Goal: Transaction & Acquisition: Purchase product/service

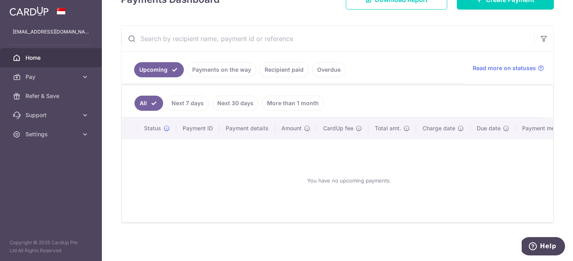
click at [196, 101] on body "gary_gan92@hotmail.com Home Pay Payments Recipients Cards Refer & Save Support …" at bounding box center [286, 130] width 573 height 261
click at [290, 106] on link "More than 1 month" at bounding box center [293, 102] width 62 height 15
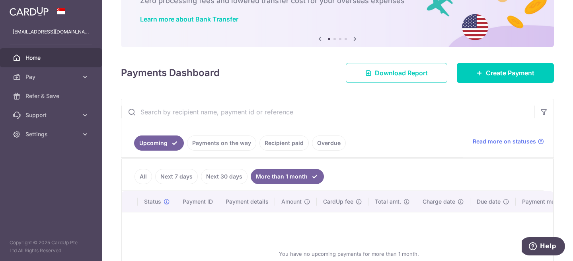
scroll to position [128, 0]
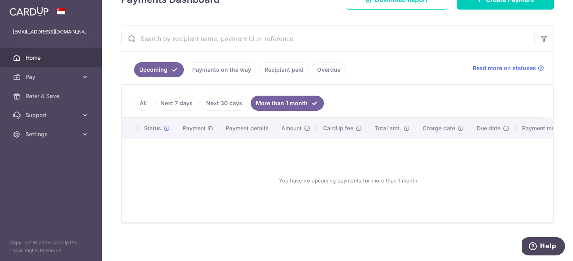
click at [283, 73] on link "Recipient paid" at bounding box center [283, 69] width 49 height 15
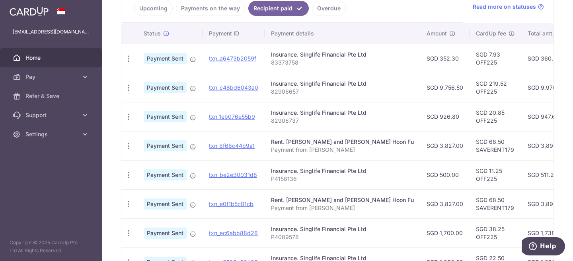
scroll to position [243, 0]
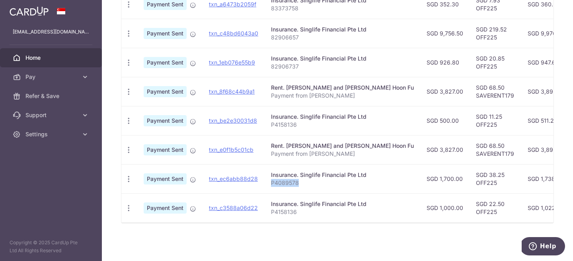
drag, startPoint x: 270, startPoint y: 183, endPoint x: 309, endPoint y: 183, distance: 39.4
click at [309, 183] on p "P4089578" at bounding box center [342, 183] width 143 height 8
copy p "P4089578"
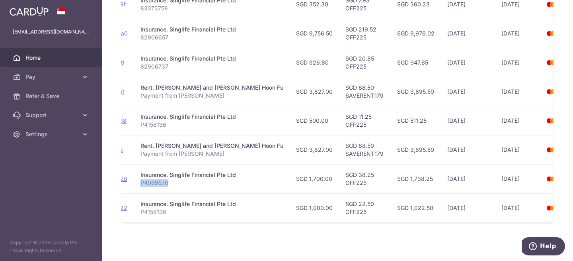
scroll to position [0, 0]
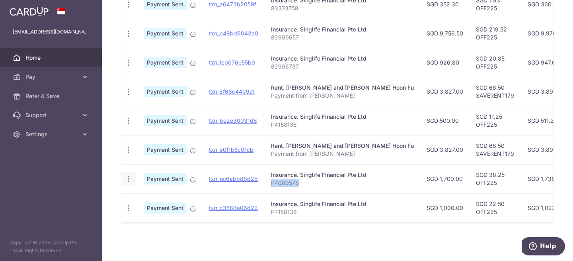
click at [128, 181] on icon "button" at bounding box center [128, 179] width 8 height 8
click at [420, 187] on td "SGD 1,700.00" at bounding box center [444, 178] width 49 height 29
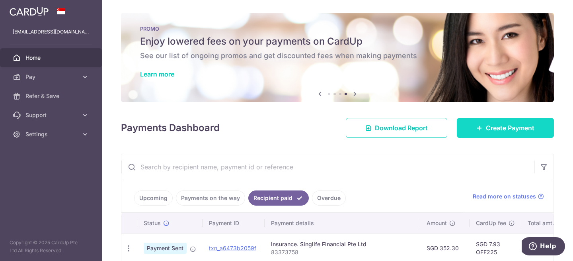
click at [500, 133] on link "Create Payment" at bounding box center [505, 128] width 97 height 20
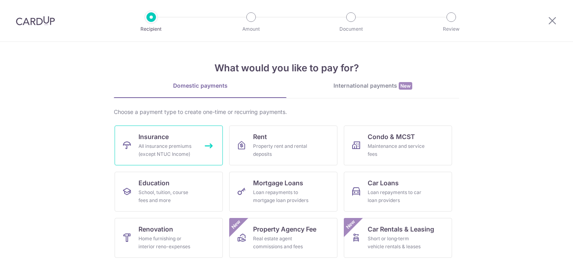
click at [185, 148] on div "All insurance premiums (except NTUC Income)" at bounding box center [166, 150] width 57 height 16
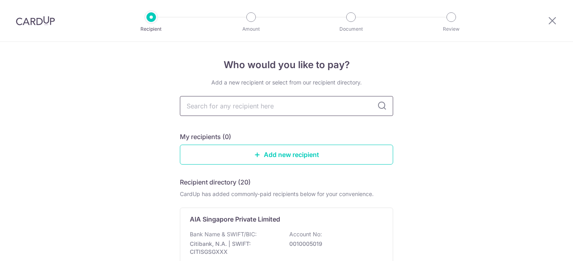
click at [280, 105] on input "text" at bounding box center [286, 106] width 213 height 20
type input "singlife"
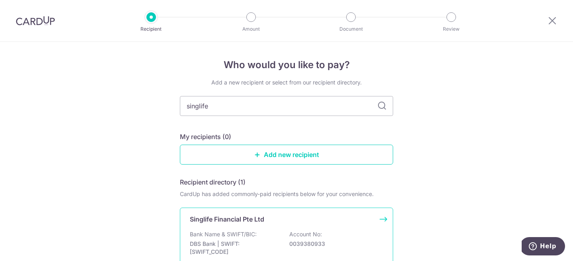
click at [243, 234] on p "Bank Name & SWIFT/BIC:" at bounding box center [223, 234] width 67 height 8
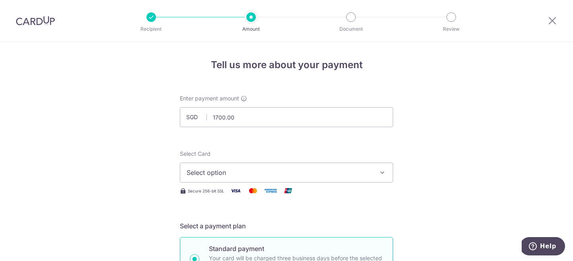
scroll to position [31, 0]
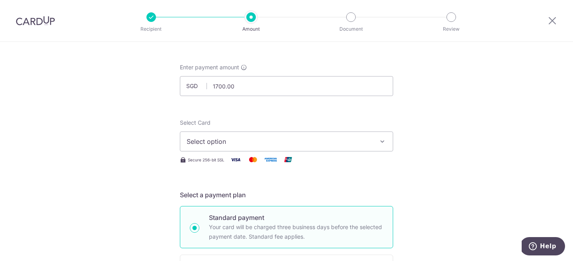
type input "1,700.00"
click at [334, 121] on div "Select Card Select option Add credit card Your Cards **** 1755" at bounding box center [286, 135] width 213 height 33
click at [331, 152] on div "Select Card Select option Add credit card Your Cards **** 1755 Secure 256-bit S…" at bounding box center [286, 142] width 213 height 46
click at [333, 148] on button "Select option" at bounding box center [286, 141] width 213 height 20
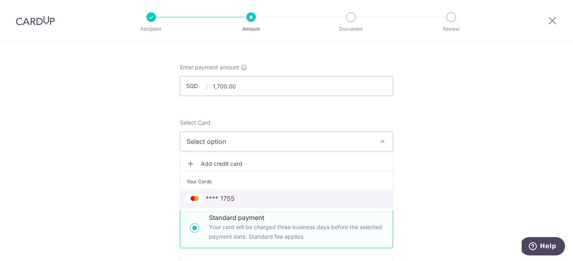
click at [249, 193] on span "**** 1755" at bounding box center [287, 198] width 200 height 10
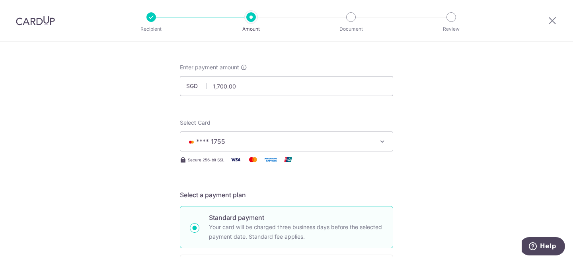
click at [246, 199] on div "Select a payment plan Standard payment Your card will be charged three business…" at bounding box center [286, 243] width 213 height 107
click at [229, 197] on h5 "Select a payment plan" at bounding box center [286, 195] width 213 height 10
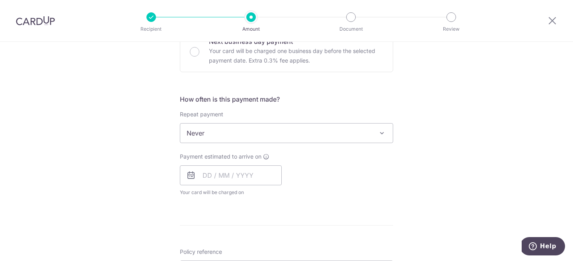
scroll to position [256, 0]
click at [208, 176] on input "text" at bounding box center [231, 175] width 102 height 20
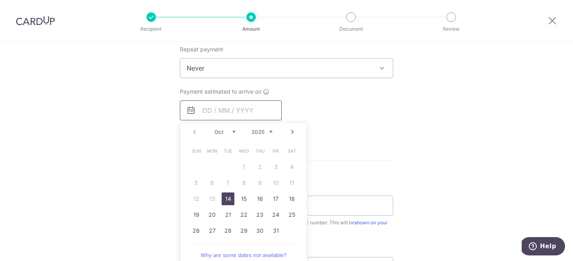
scroll to position [319, 0]
click at [227, 202] on link "14" at bounding box center [228, 199] width 13 height 13
type input "[DATE]"
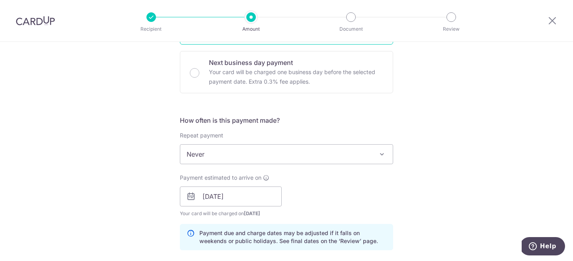
scroll to position [477, 0]
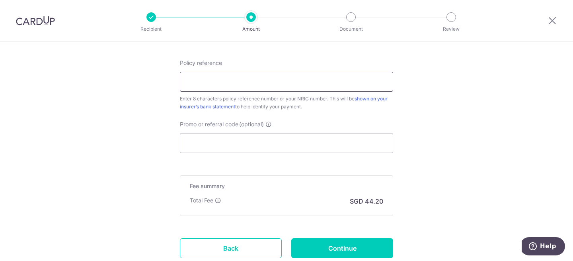
click at [295, 77] on input "Policy reference" at bounding box center [286, 82] width 213 height 20
paste input "P4089578"
type input "P4089578"
click at [293, 115] on div "Policy reference P4089578 8/9 Enter 8 characters policy reference number or you…" at bounding box center [286, 106] width 213 height 94
click at [283, 140] on input "Promo or referral code (optional)" at bounding box center [286, 143] width 213 height 20
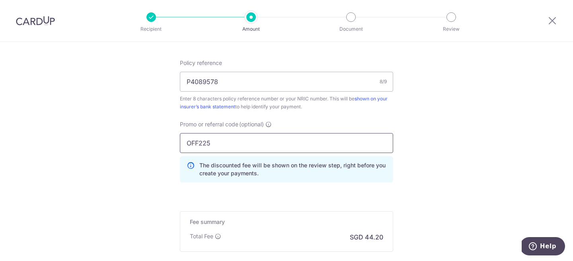
scroll to position [569, 0]
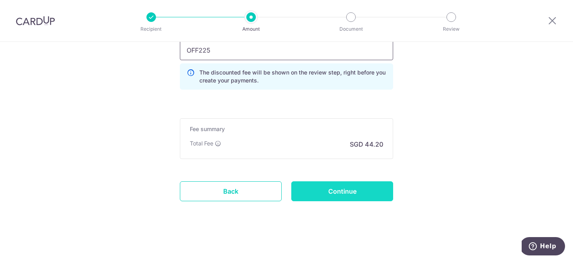
type input "OFF225"
click at [360, 195] on input "Continue" at bounding box center [342, 191] width 102 height 20
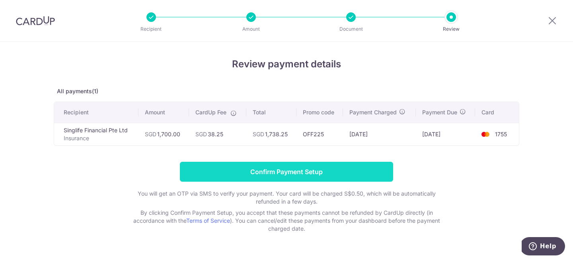
click at [280, 167] on input "Confirm Payment Setup" at bounding box center [286, 171] width 213 height 20
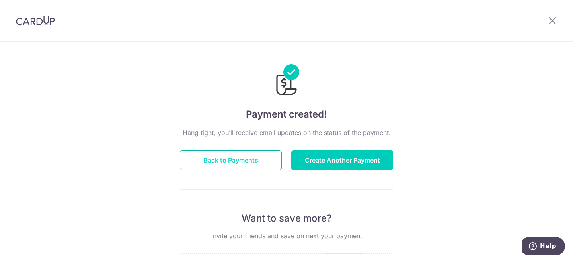
click at [244, 163] on button "Back to Payments" at bounding box center [231, 160] width 102 height 20
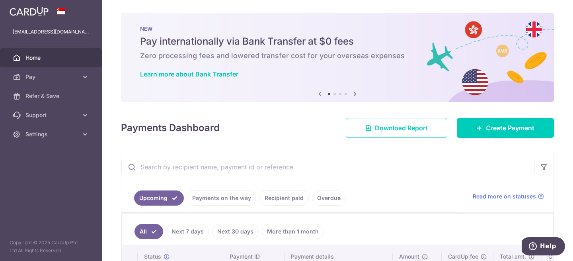
scroll to position [74, 0]
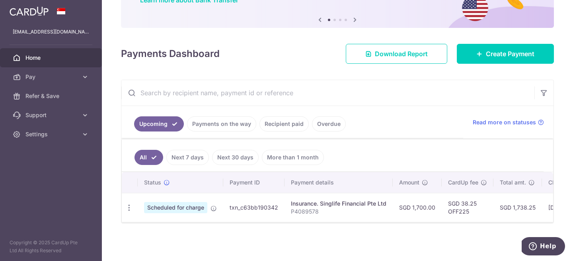
click at [289, 126] on link "Recipient paid" at bounding box center [283, 123] width 49 height 15
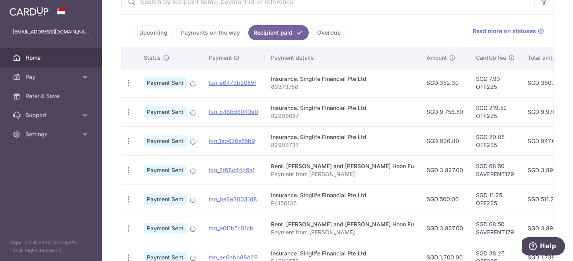
scroll to position [216, 0]
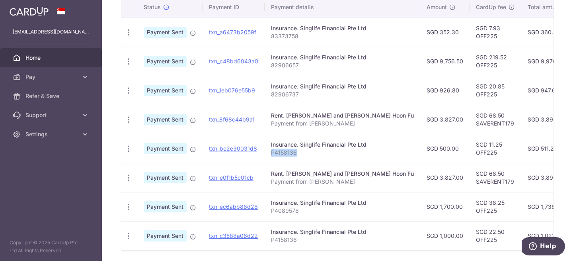
drag, startPoint x: 270, startPoint y: 152, endPoint x: 301, endPoint y: 152, distance: 30.6
click at [301, 152] on p "P4158136" at bounding box center [342, 152] width 143 height 8
copy p "P4158136"
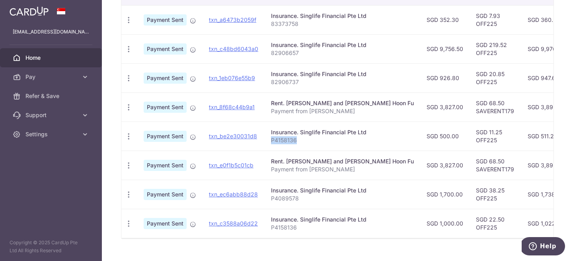
scroll to position [229, 0]
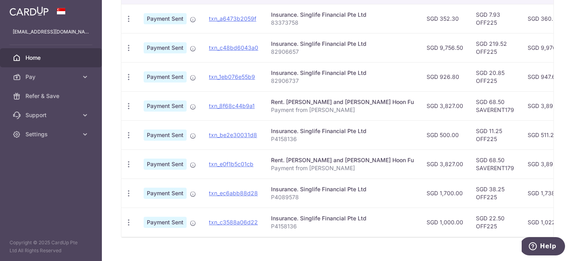
click at [272, 139] on p "P4158136" at bounding box center [342, 139] width 143 height 8
drag, startPoint x: 269, startPoint y: 139, endPoint x: 300, endPoint y: 140, distance: 30.7
click at [300, 140] on td "Insurance. Singlife Financial Pte Ltd P4158136" at bounding box center [343, 134] width 156 height 29
copy p "P4158136"
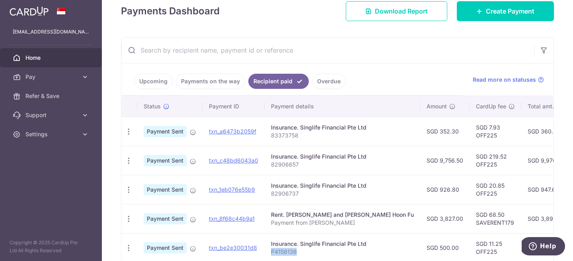
scroll to position [118, 0]
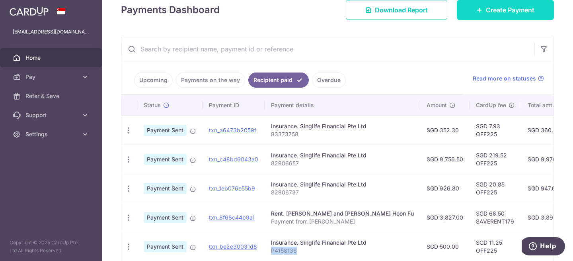
click at [496, 17] on link "Create Payment" at bounding box center [505, 10] width 97 height 20
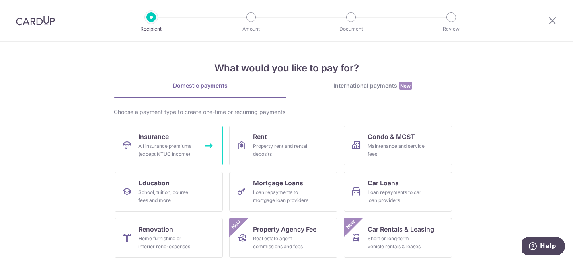
click at [173, 153] on div "All insurance premiums (except NTUC Income)" at bounding box center [166, 150] width 57 height 16
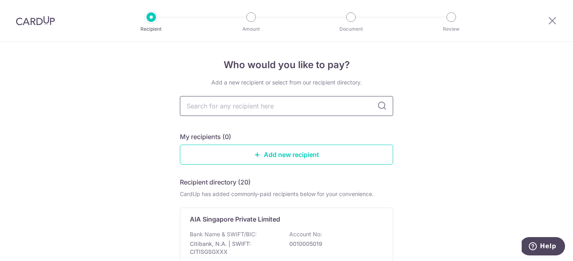
type input "singlife"
click at [310, 239] on div "Bank Name & SWIFT/BIC: DBS Bank | SWIFT: [SWIFT_CODE] Account No: 0039380933" at bounding box center [286, 244] width 193 height 29
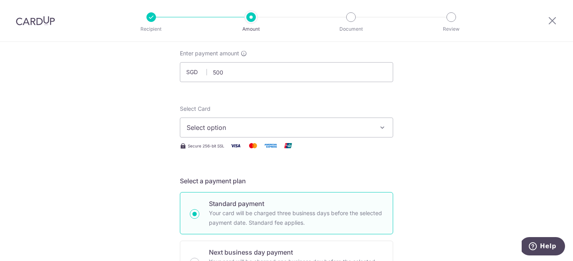
type input "500.00"
click at [342, 126] on span "Select option" at bounding box center [279, 128] width 185 height 10
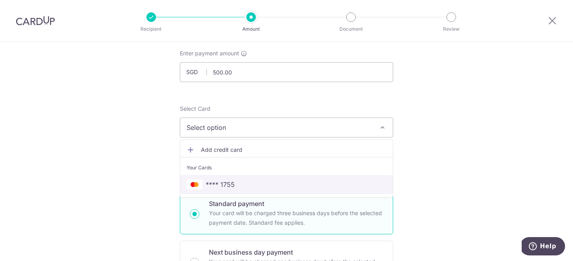
click at [253, 187] on span "**** 1755" at bounding box center [287, 184] width 200 height 10
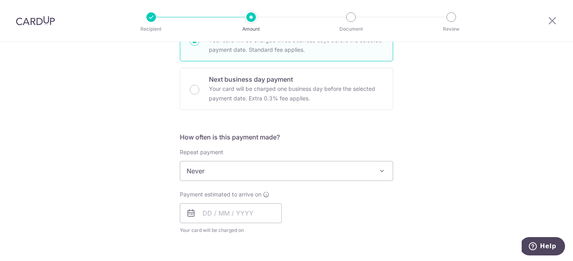
scroll to position [229, 0]
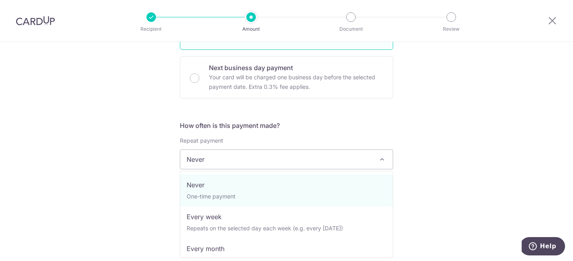
click at [265, 155] on span "Never" at bounding box center [286, 159] width 212 height 19
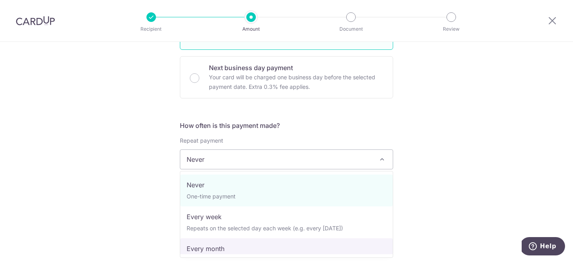
select select "3"
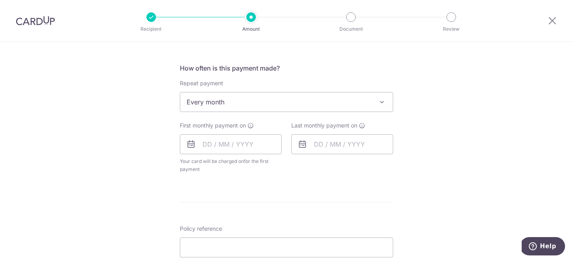
scroll to position [286, 0]
click at [245, 150] on input "text" at bounding box center [231, 144] width 102 height 20
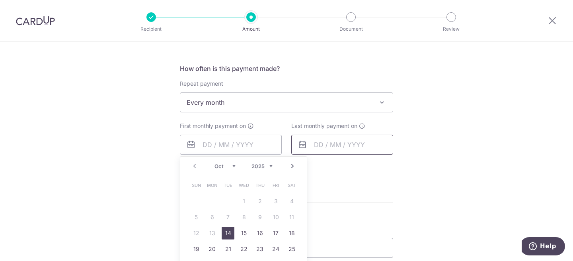
click at [229, 231] on link "14" at bounding box center [228, 232] width 13 height 13
type input "[DATE]"
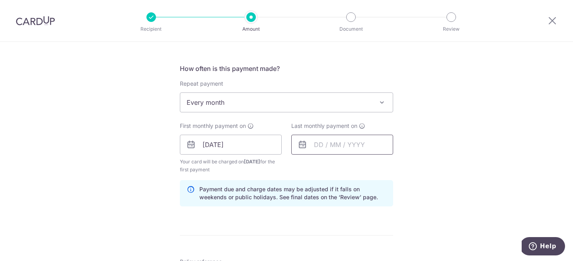
click at [351, 145] on input "text" at bounding box center [342, 144] width 102 height 20
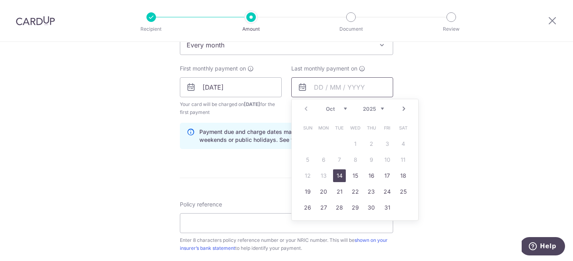
scroll to position [350, 0]
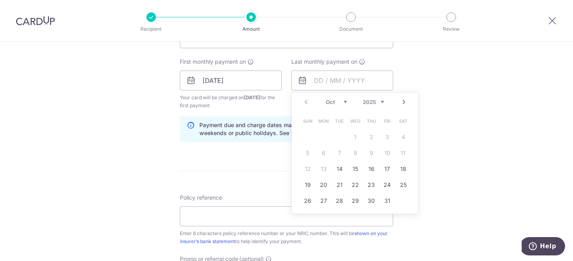
click at [402, 100] on link "Next" at bounding box center [404, 102] width 10 height 10
click at [404, 104] on link "Next" at bounding box center [404, 102] width 10 height 10
click at [356, 171] on link "14" at bounding box center [355, 168] width 13 height 13
type input "[DATE]"
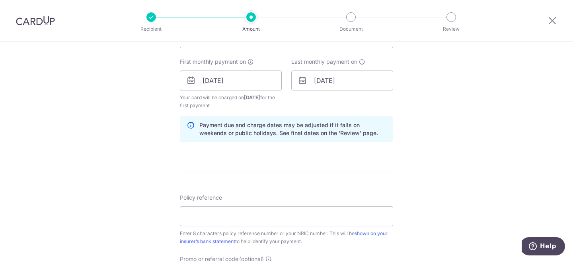
click at [382, 164] on form "Enter payment amount SGD 500.00 500.00 Select Card **** 1755 Add credit card Yo…" at bounding box center [286, 79] width 213 height 670
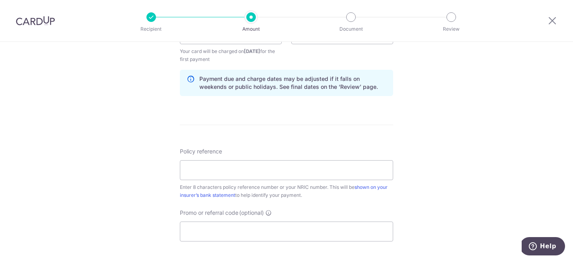
scroll to position [403, 0]
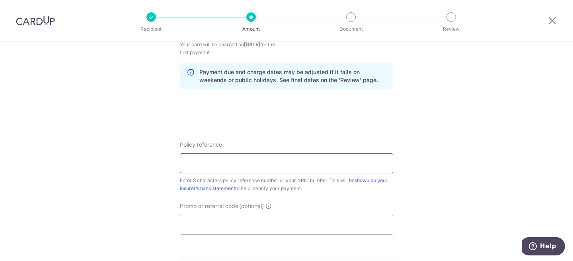
click at [333, 168] on input "Policy reference" at bounding box center [286, 163] width 213 height 20
paste input "P4158136"
type input "P4158136"
click at [350, 121] on form "Enter payment amount SGD 500.00 500.00 Select Card **** 1755 Add credit card Yo…" at bounding box center [286, 26] width 213 height 670
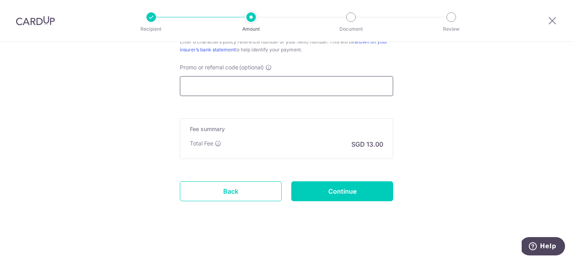
click at [313, 93] on input "Promo or referral code (optional)" at bounding box center [286, 86] width 213 height 20
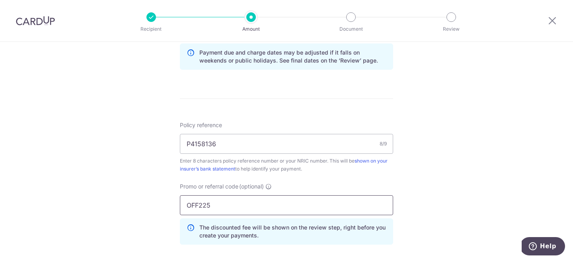
scroll to position [348, 0]
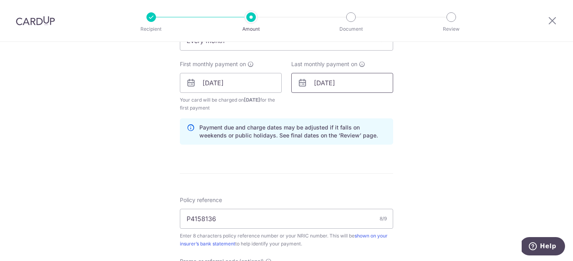
type input "OFF225"
click at [356, 83] on input "[DATE]" at bounding box center [342, 83] width 102 height 20
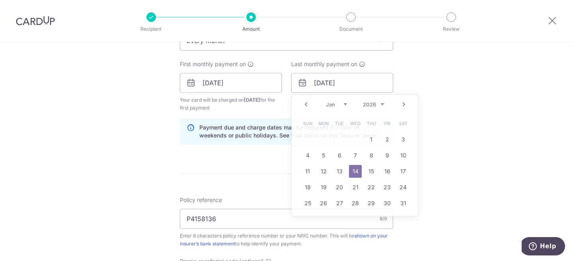
click at [459, 130] on div "Tell us more about your payment Enter payment amount SGD 500.00 500.00 Select C…" at bounding box center [286, 92] width 573 height 796
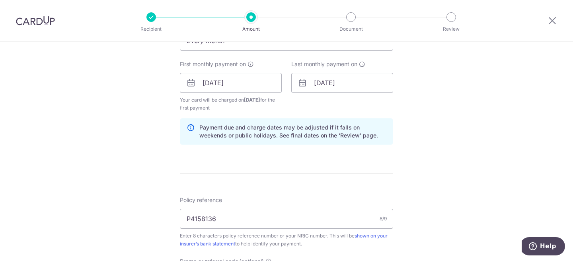
scroll to position [577, 0]
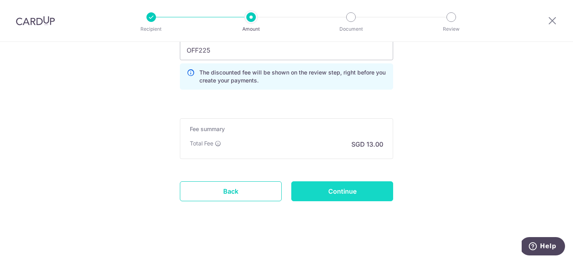
click at [362, 198] on input "Continue" at bounding box center [342, 191] width 102 height 20
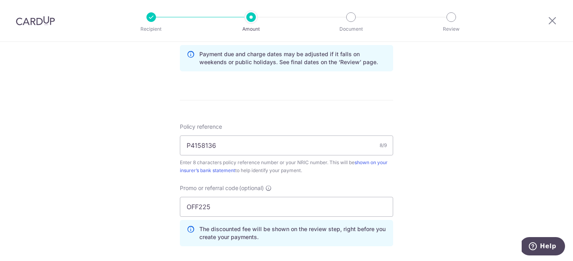
scroll to position [356, 0]
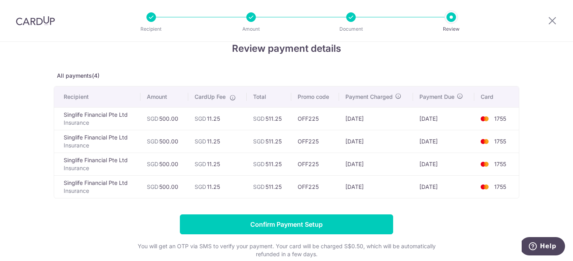
scroll to position [16, 0]
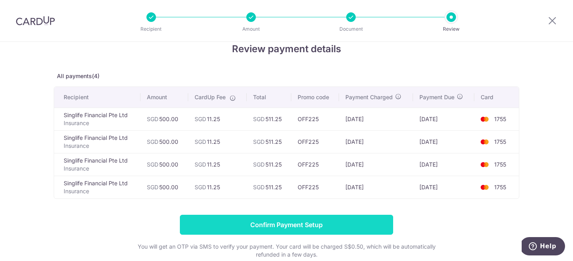
click at [321, 221] on input "Confirm Payment Setup" at bounding box center [286, 224] width 213 height 20
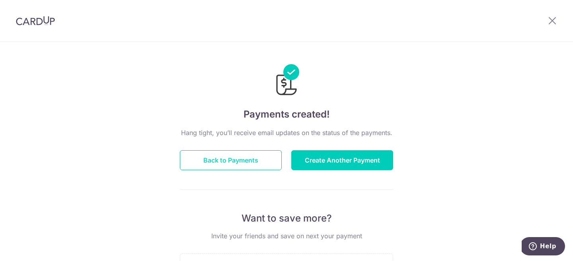
click at [262, 163] on button "Back to Payments" at bounding box center [231, 160] width 102 height 20
